Goal: Information Seeking & Learning: Check status

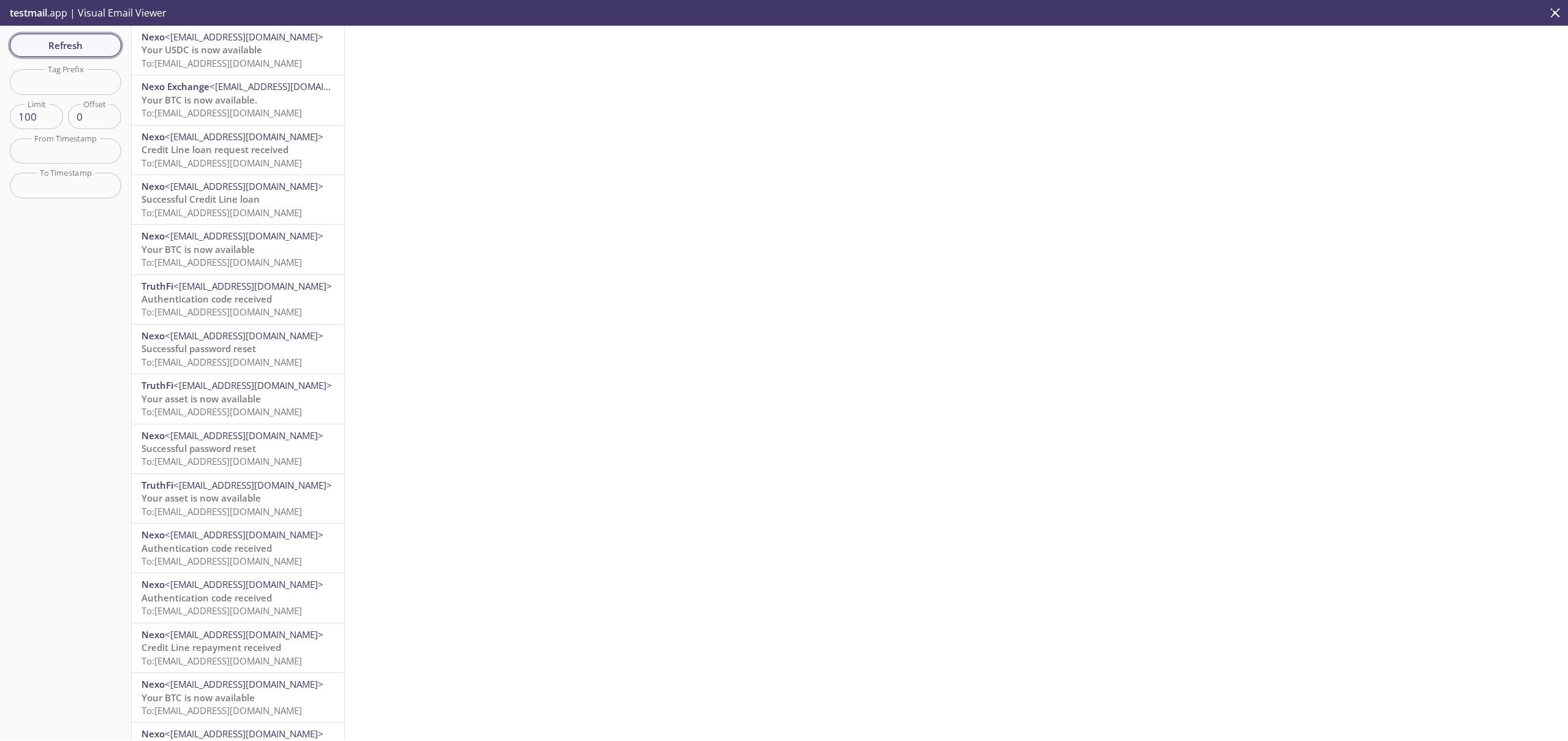
click at [91, 44] on span "Refresh" at bounding box center [65, 45] width 92 height 16
click at [77, 44] on span "Refresh" at bounding box center [65, 45] width 92 height 16
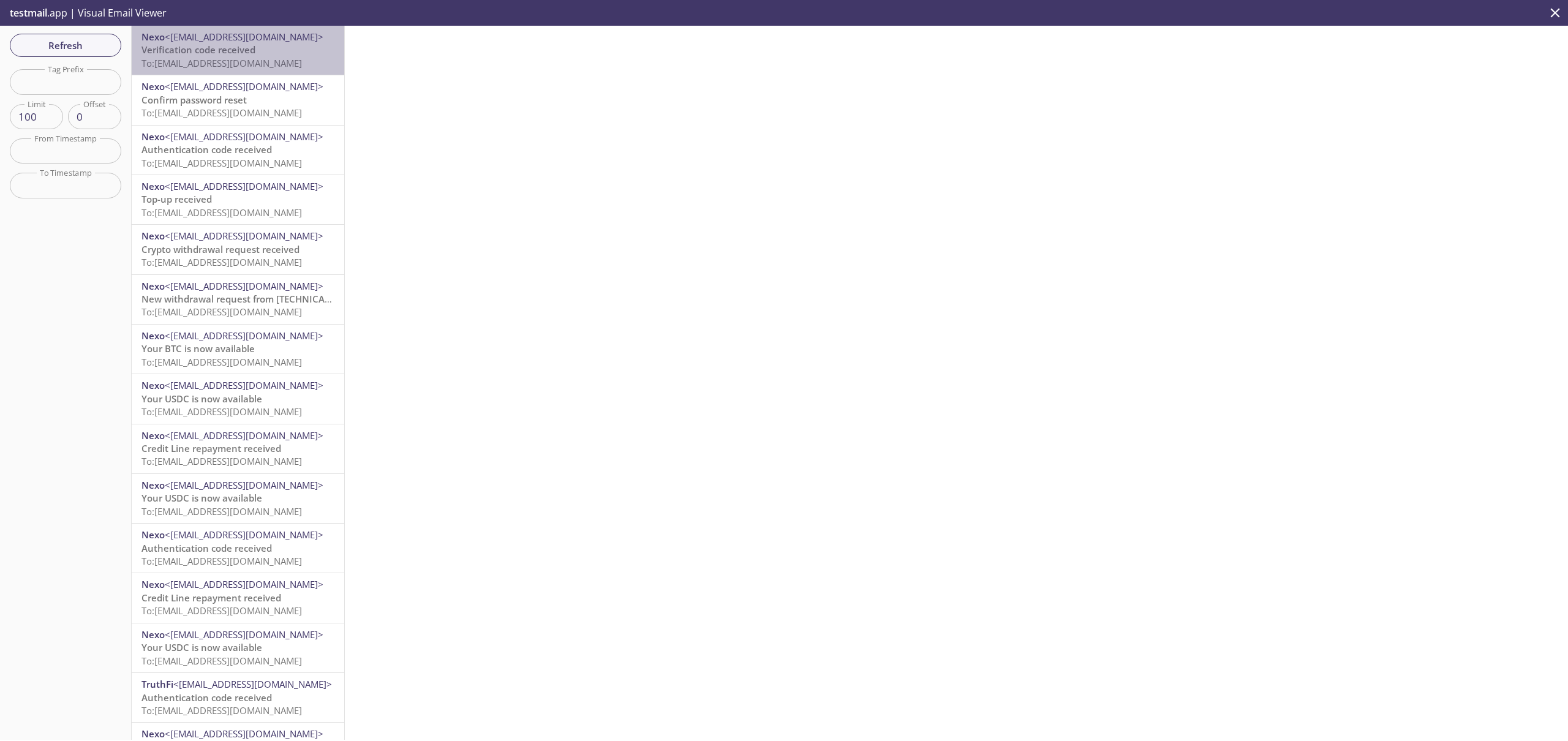
click at [258, 55] on p "Verification code received To: [EMAIL_ADDRESS][DOMAIN_NAME]" at bounding box center [238, 56] width 193 height 27
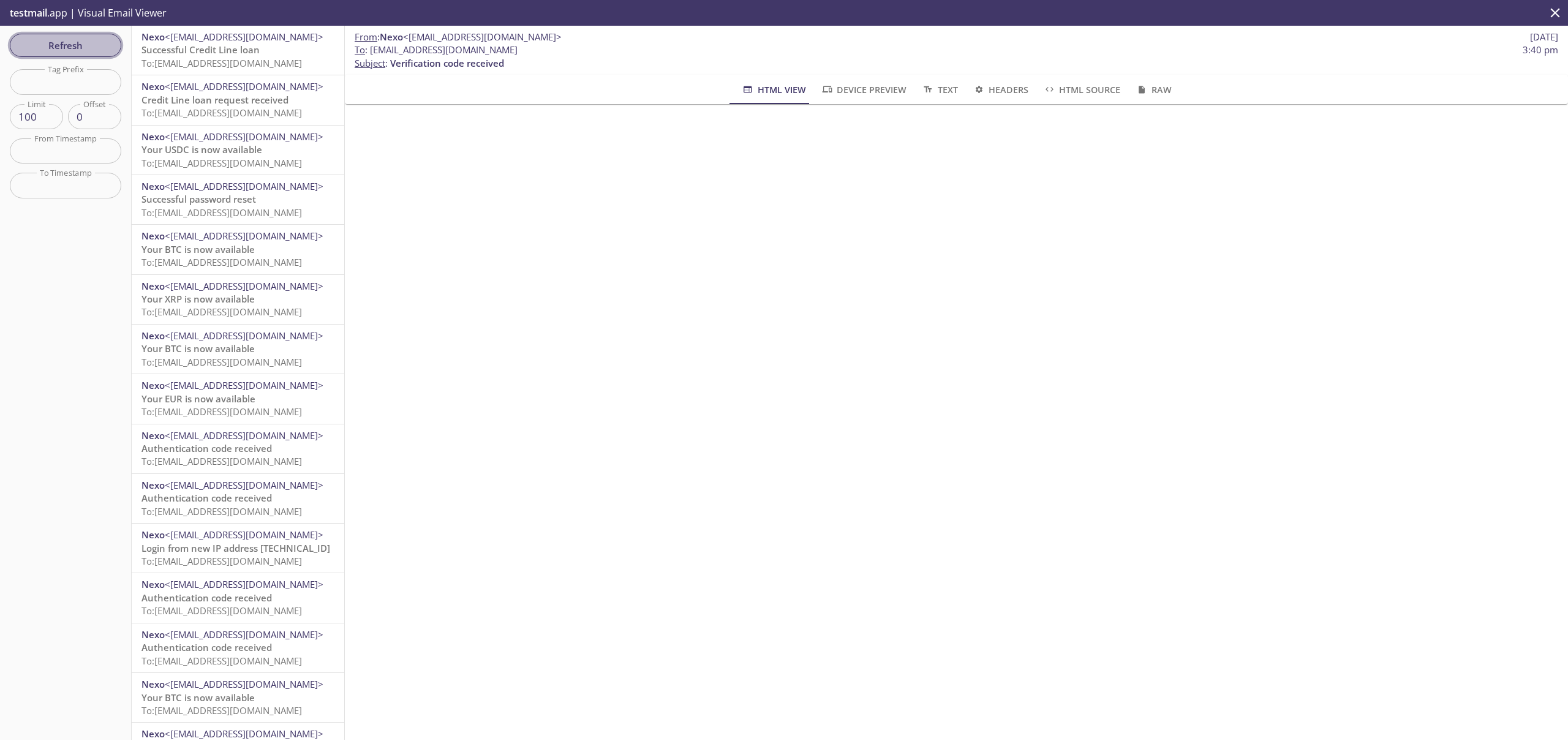
click at [106, 49] on span "Refresh" at bounding box center [65, 45] width 92 height 16
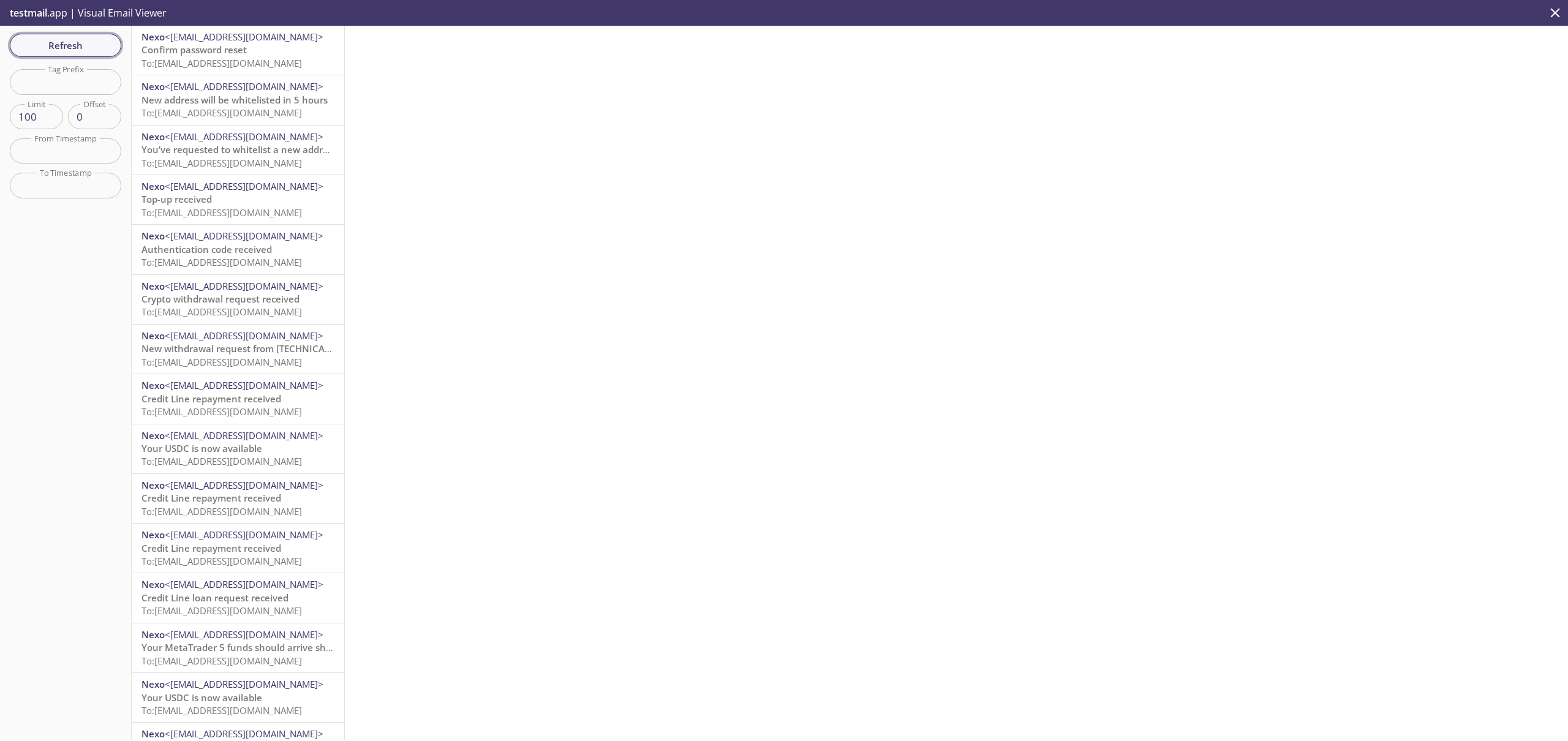
click at [71, 45] on span "Refresh" at bounding box center [65, 45] width 92 height 16
click at [210, 57] on span "To: [EMAIL_ADDRESS][DOMAIN_NAME]" at bounding box center [221, 63] width 160 height 12
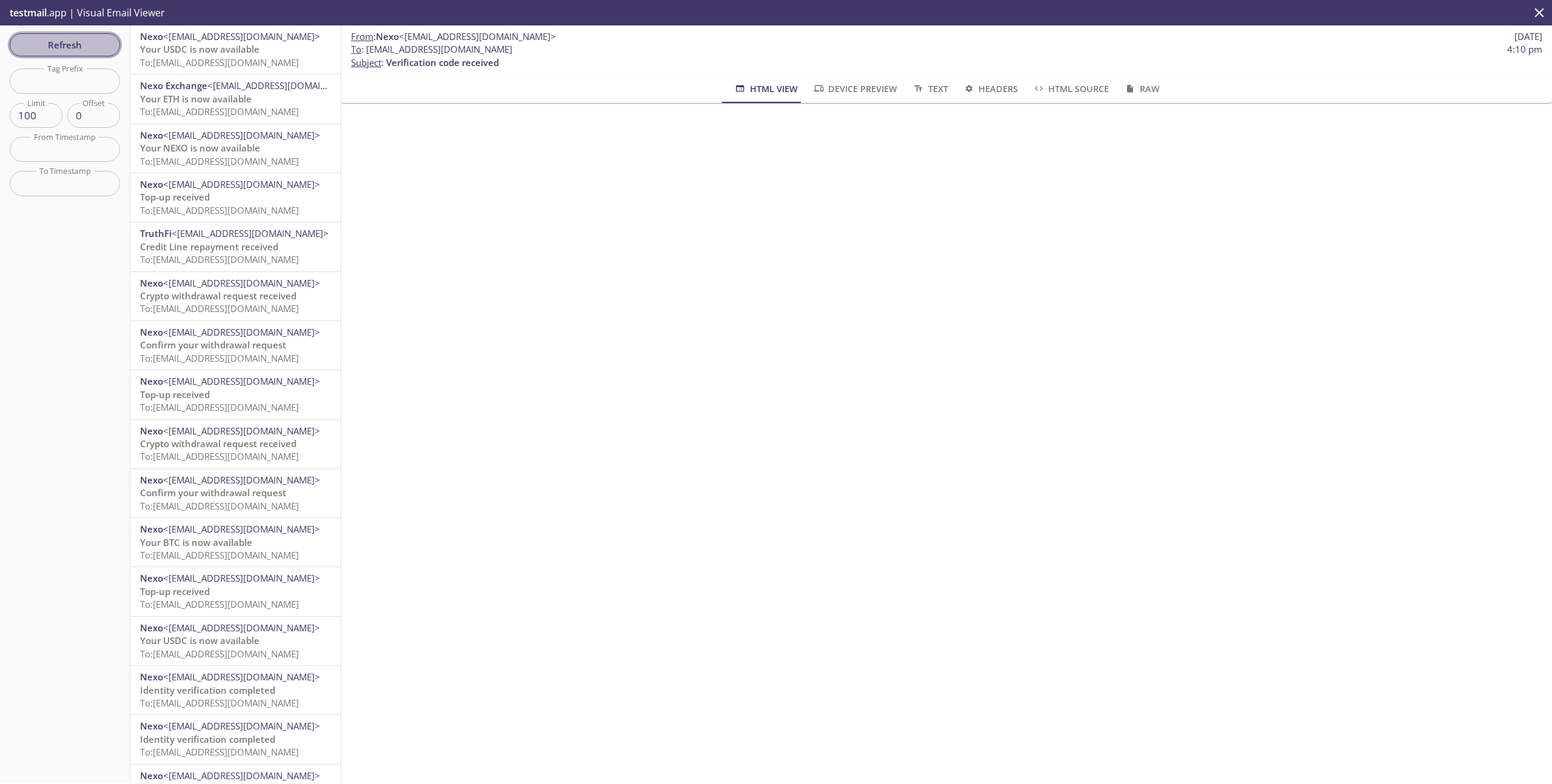
click at [82, 41] on span "Refresh" at bounding box center [65, 44] width 91 height 16
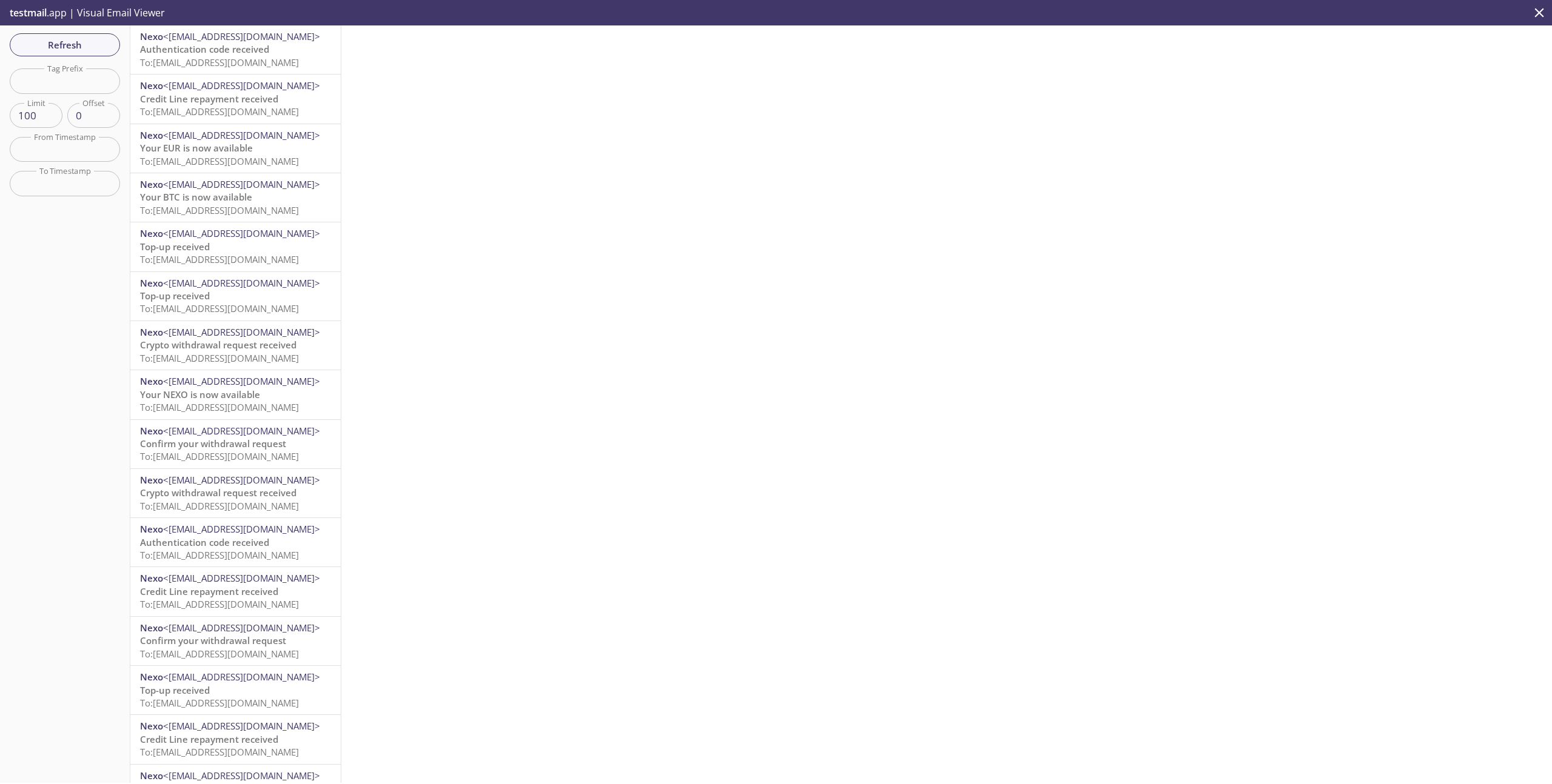
click at [265, 68] on span "To: [EMAIL_ADDRESS][DOMAIN_NAME]" at bounding box center [219, 62] width 159 height 12
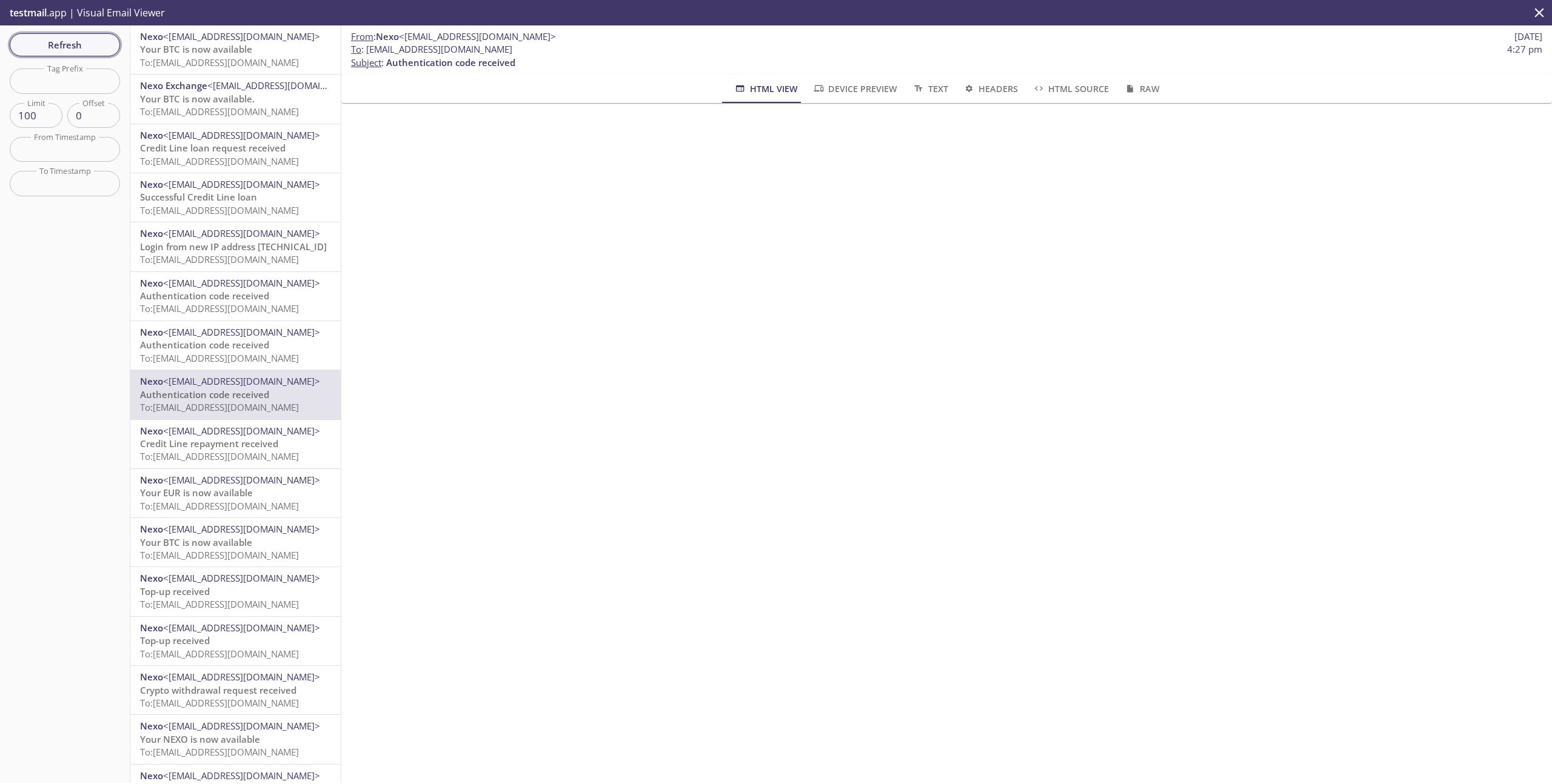
click at [93, 44] on span "Refresh" at bounding box center [65, 44] width 91 height 16
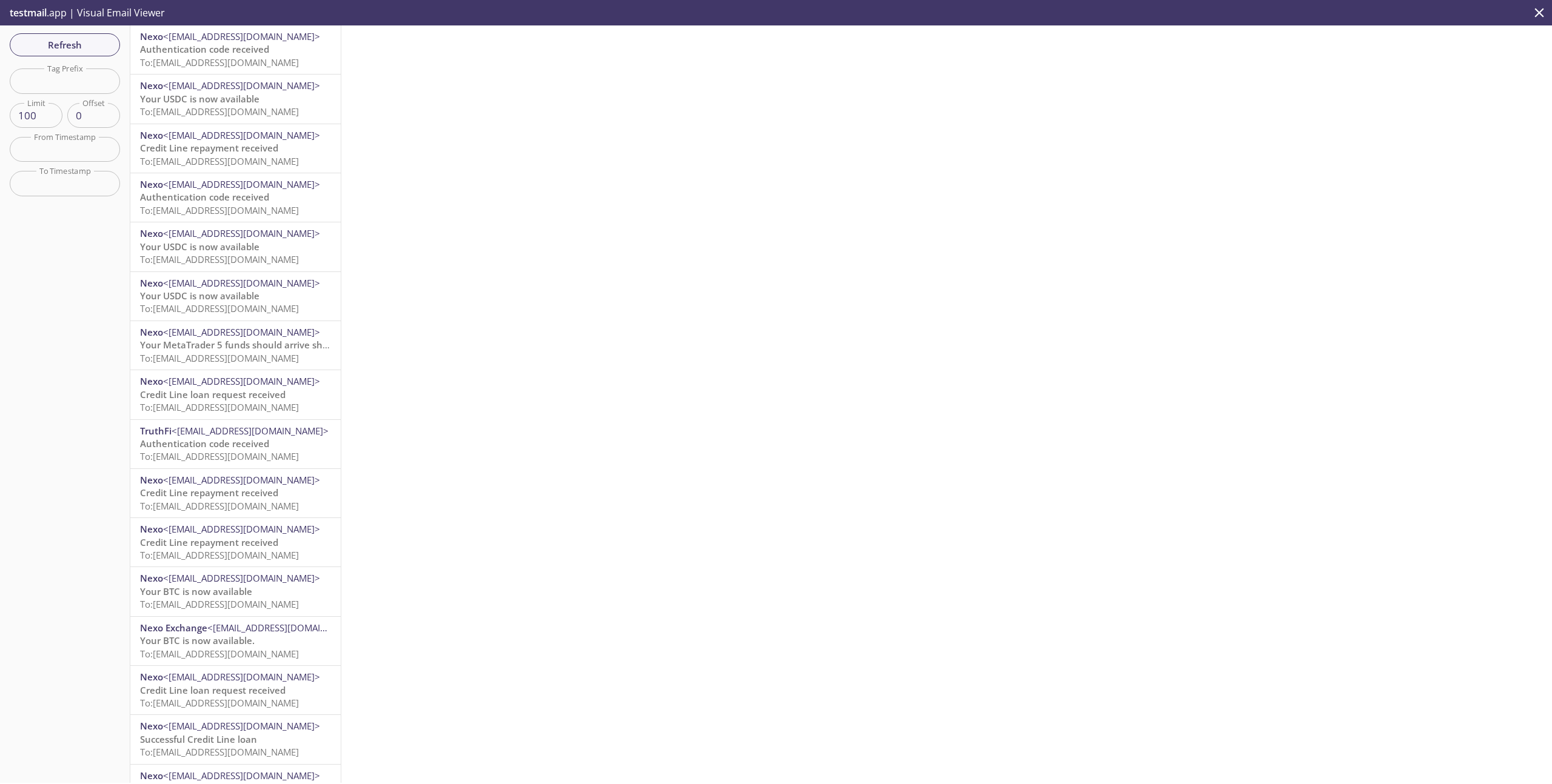
click at [240, 61] on span "To: [EMAIL_ADDRESS][DOMAIN_NAME]" at bounding box center [219, 62] width 159 height 12
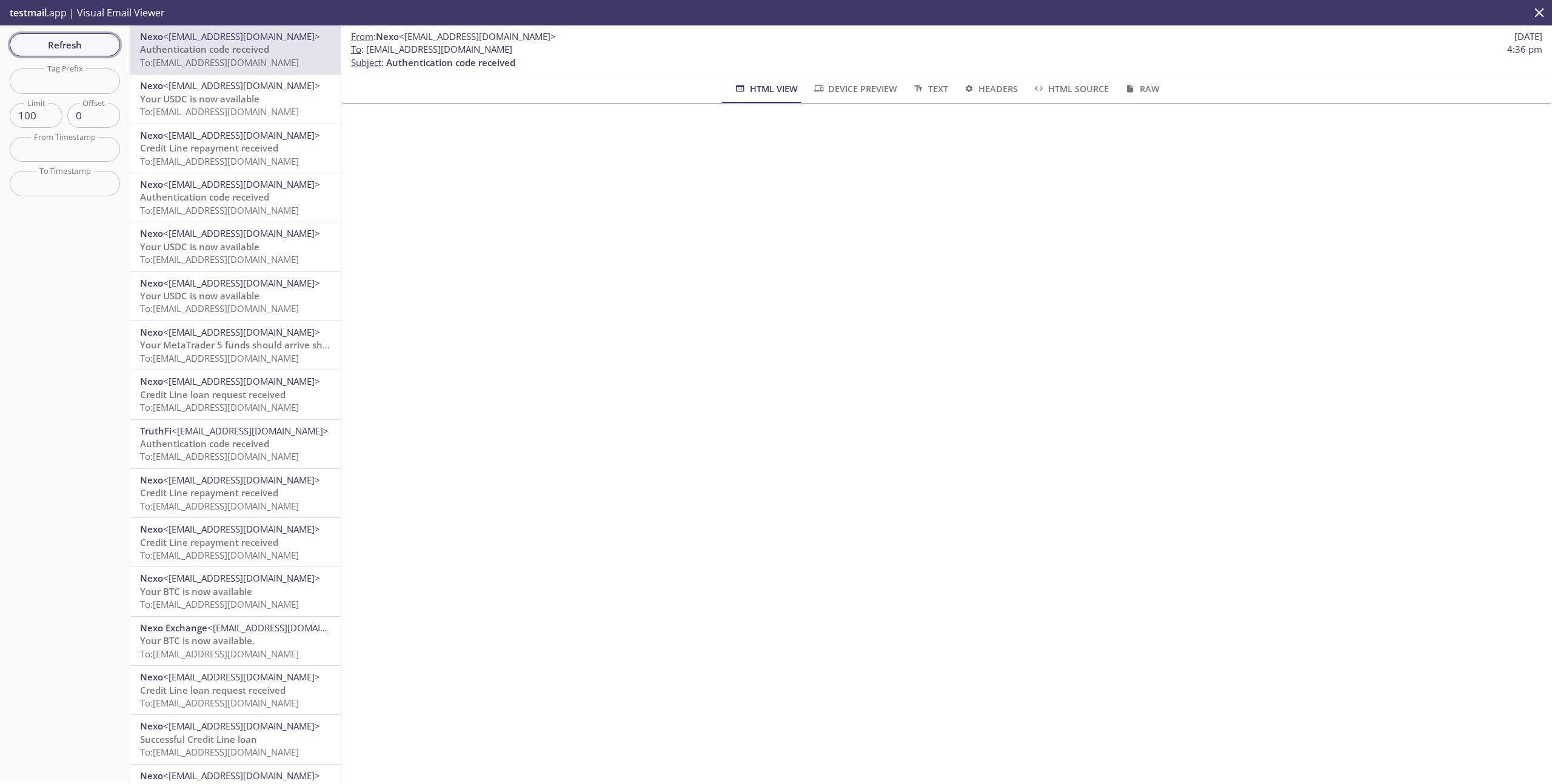
click at [90, 45] on span "Refresh" at bounding box center [65, 44] width 91 height 16
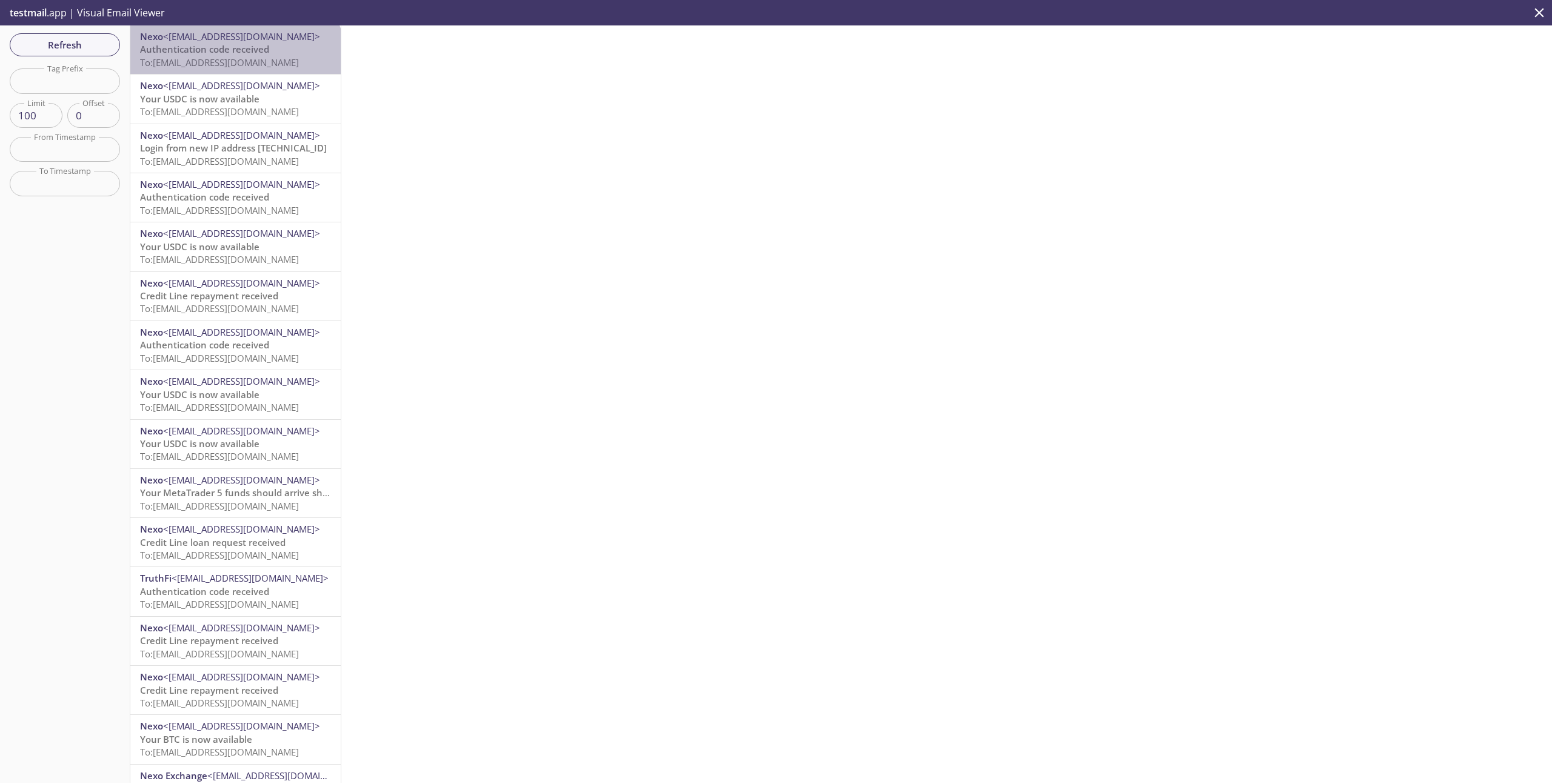
click at [235, 65] on span "To: [EMAIL_ADDRESS][DOMAIN_NAME]" at bounding box center [219, 62] width 159 height 12
